Goal: Transaction & Acquisition: Download file/media

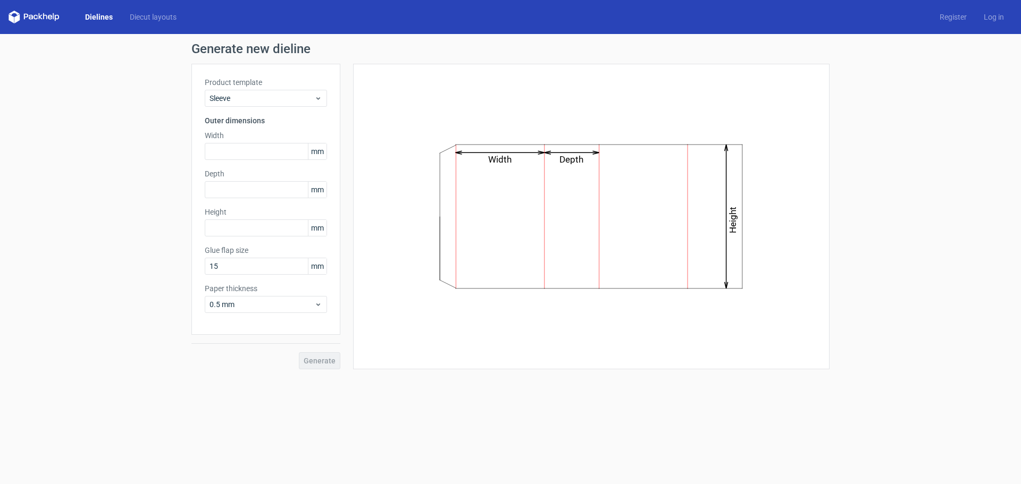
click at [282, 107] on div "Product template Sleeve Outer dimensions Width mm Depth mm Height mm Glue flap …" at bounding box center [265, 199] width 149 height 271
click at [282, 102] on span "Sleeve" at bounding box center [261, 98] width 105 height 11
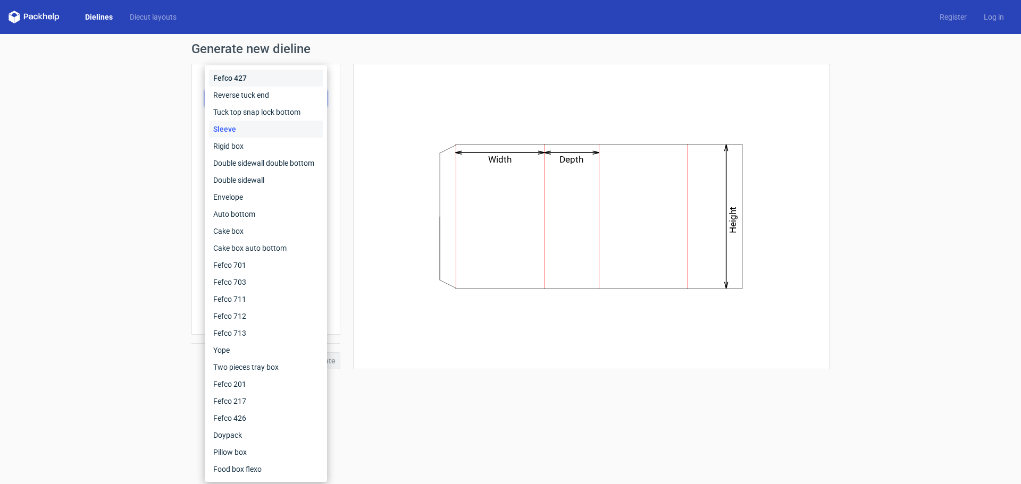
click at [286, 81] on div "Fefco 427" at bounding box center [266, 78] width 114 height 17
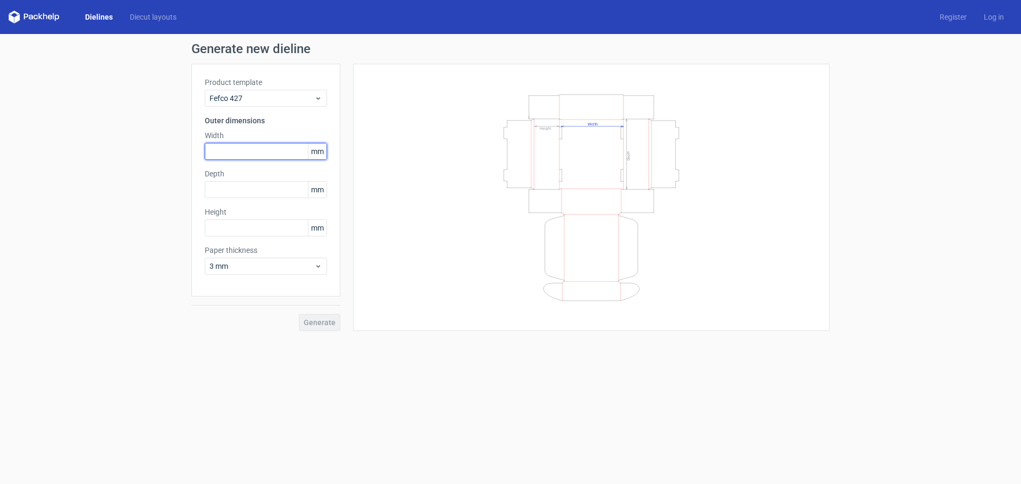
click at [266, 157] on input "text" at bounding box center [266, 151] width 122 height 17
click at [240, 158] on input "text" at bounding box center [266, 151] width 122 height 17
type input "259"
click at [248, 184] on input "text" at bounding box center [266, 189] width 122 height 17
type input "169"
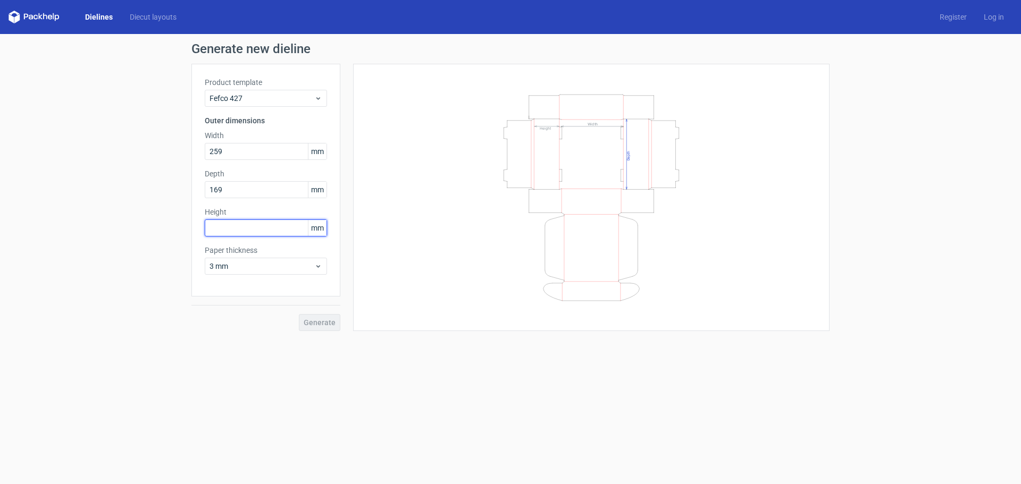
click at [264, 234] on input "text" at bounding box center [266, 228] width 122 height 17
click at [265, 228] on input "text" at bounding box center [266, 228] width 122 height 17
type input "71"
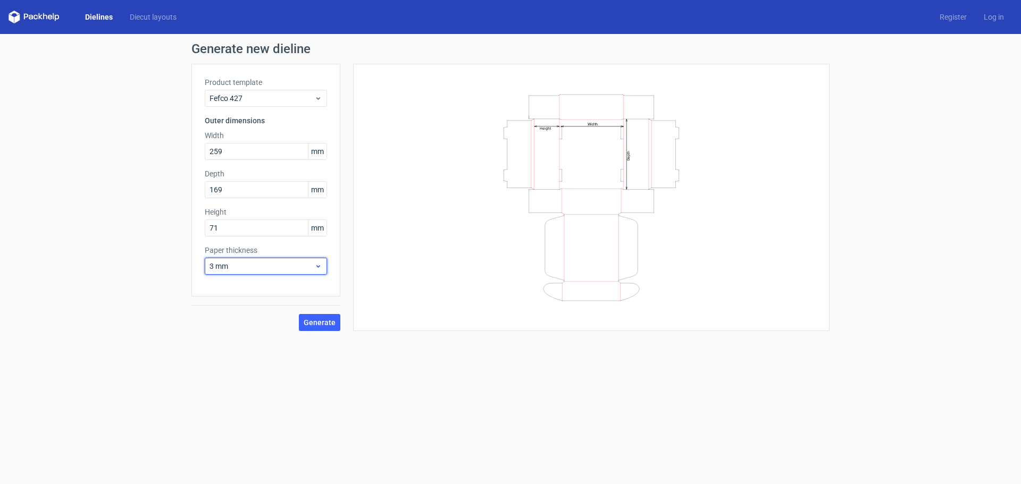
click at [266, 270] on span "3 mm" at bounding box center [261, 266] width 105 height 11
click at [250, 336] on div "1.5 mm" at bounding box center [266, 340] width 114 height 17
click at [286, 267] on span "1.5 mm" at bounding box center [261, 266] width 105 height 11
click at [241, 359] on div "3 mm" at bounding box center [266, 357] width 114 height 17
click at [291, 276] on div "Product template Fefco 427 Outer dimensions Width 259 mm Depth 169 mm Height 71…" at bounding box center [265, 180] width 149 height 233
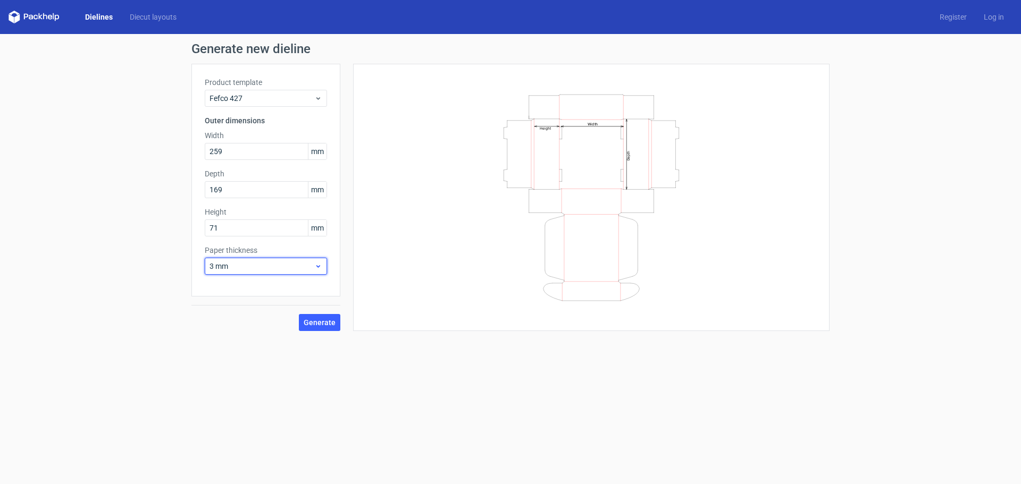
click at [297, 269] on span "3 mm" at bounding box center [261, 266] width 105 height 11
click at [323, 321] on span "Generate" at bounding box center [320, 322] width 32 height 7
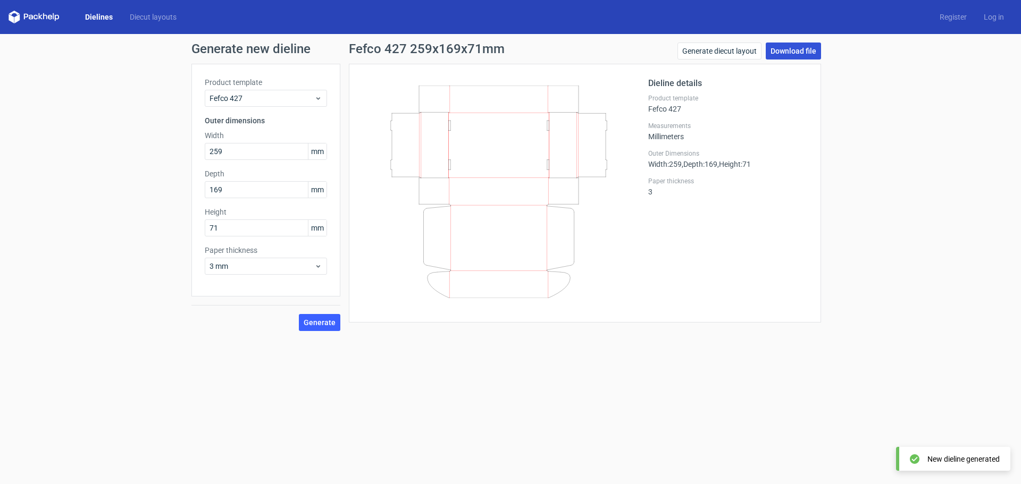
click at [788, 52] on link "Download file" at bounding box center [793, 51] width 55 height 17
